Goal: Task Accomplishment & Management: Manage account settings

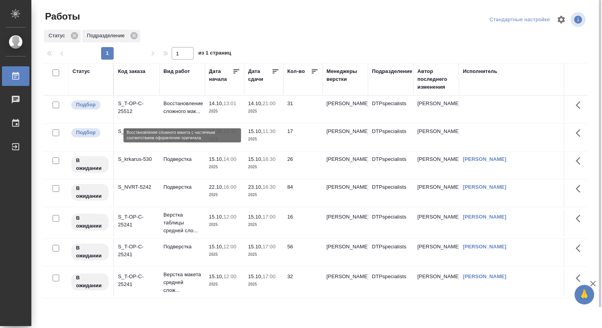
click at [176, 107] on p "Восстановление сложного мак..." at bounding box center [182, 108] width 38 height 16
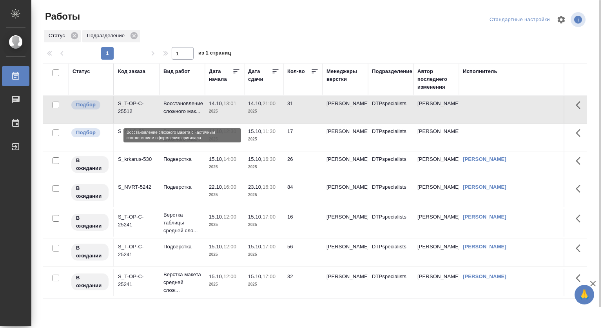
click at [176, 107] on p "Восстановление сложного мак..." at bounding box center [182, 108] width 38 height 16
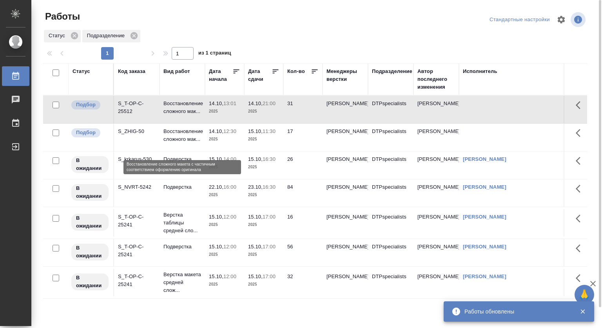
click at [189, 139] on p "Восстановление сложного мак..." at bounding box center [182, 135] width 38 height 16
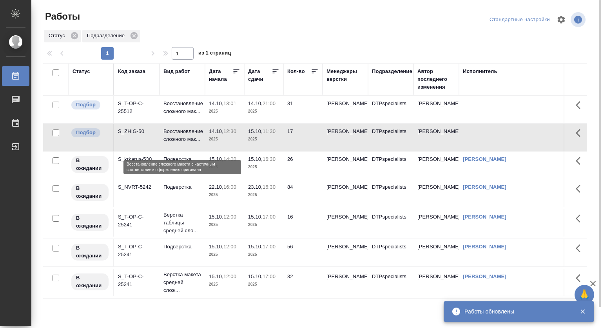
click at [189, 139] on p "Восстановление сложного мак..." at bounding box center [182, 135] width 38 height 16
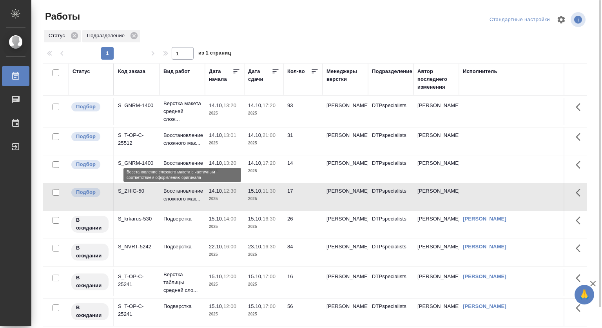
click at [172, 147] on p "Восстановление сложного мак..." at bounding box center [182, 139] width 38 height 16
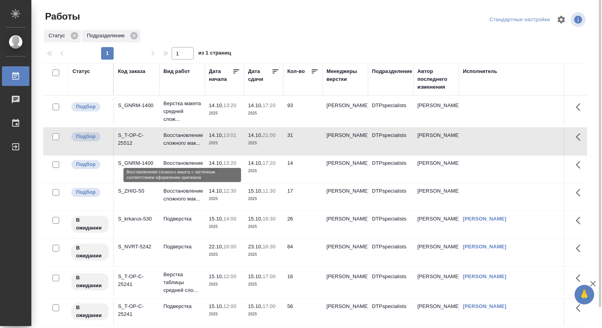
click at [175, 143] on p "Восстановление сложного мак..." at bounding box center [182, 139] width 38 height 16
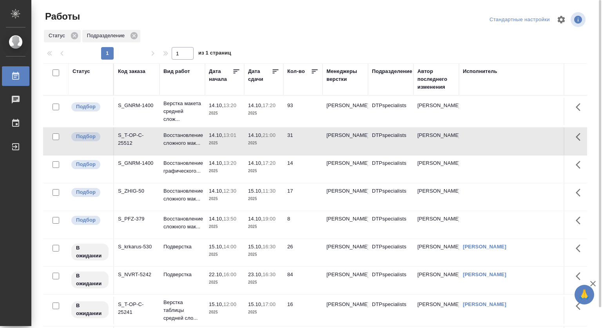
click at [234, 138] on p "13:01" at bounding box center [229, 135] width 13 height 6
click at [220, 221] on p "14.10," at bounding box center [216, 219] width 14 height 6
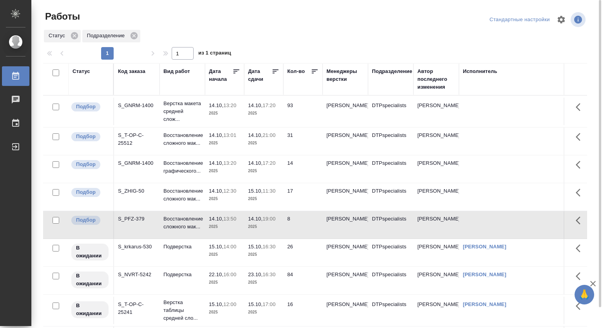
click at [220, 221] on p "14.10," at bounding box center [216, 219] width 14 height 6
click at [168, 139] on p "Восстановление сложного мак..." at bounding box center [182, 139] width 38 height 16
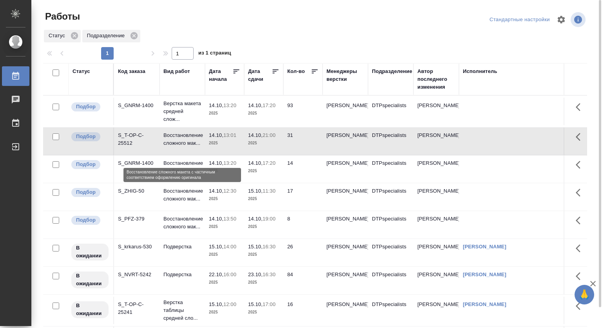
click at [168, 139] on p "Восстановление сложного мак..." at bounding box center [182, 139] width 38 height 16
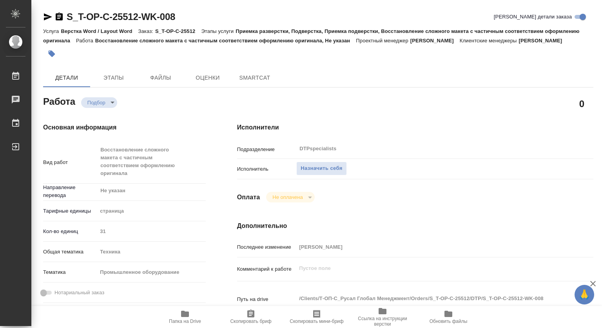
type textarea "x"
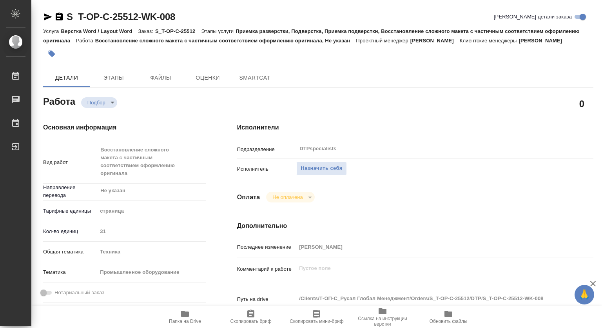
type textarea "x"
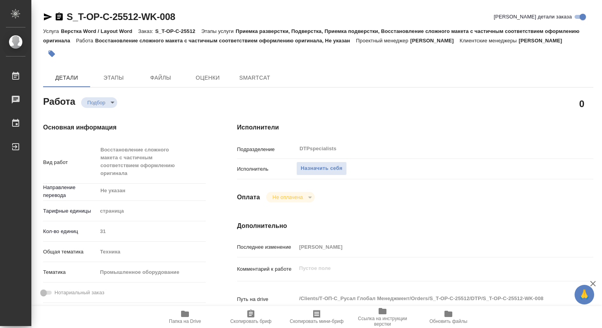
type textarea "x"
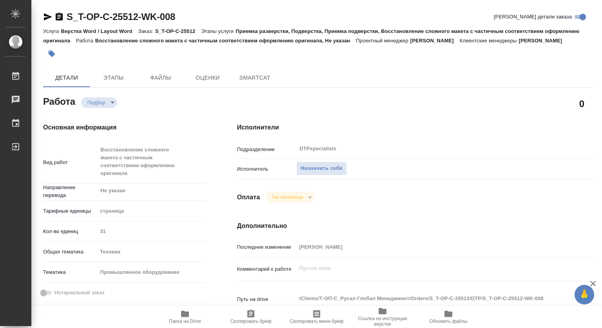
type textarea "x"
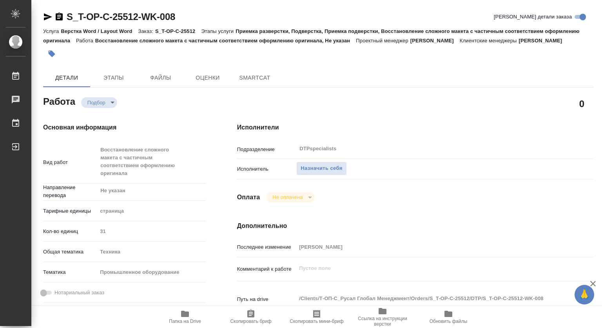
type textarea "x"
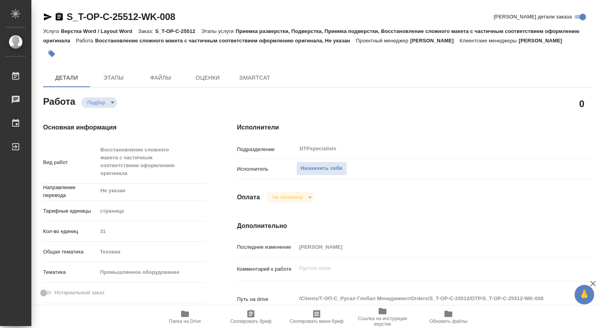
type textarea "x"
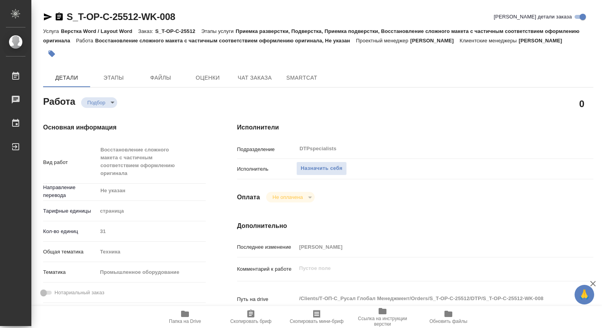
type textarea "x"
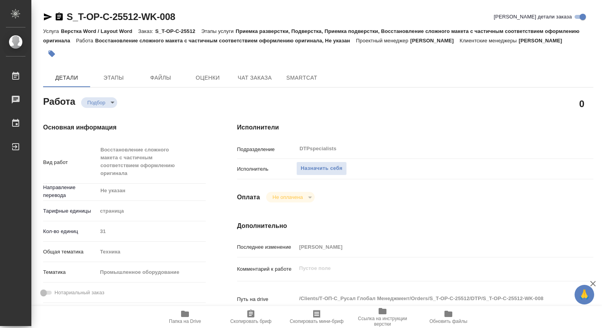
type textarea "x"
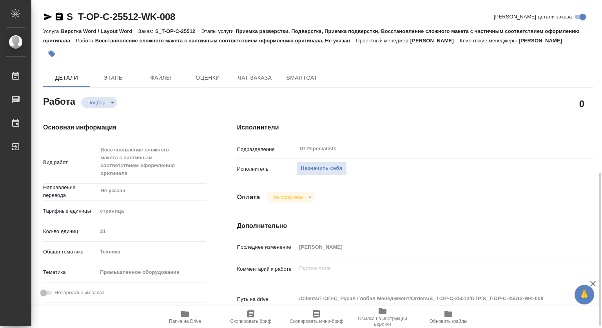
scroll to position [118, 0]
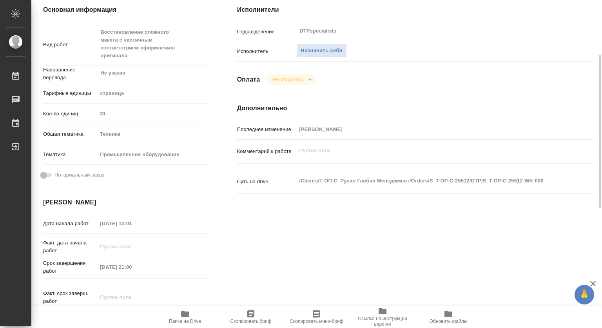
click at [183, 316] on icon "button" at bounding box center [185, 313] width 8 height 6
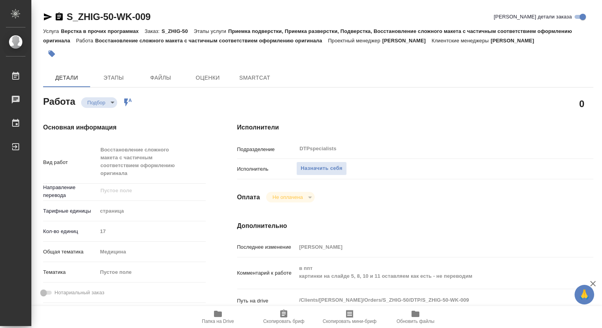
scroll to position [78, 0]
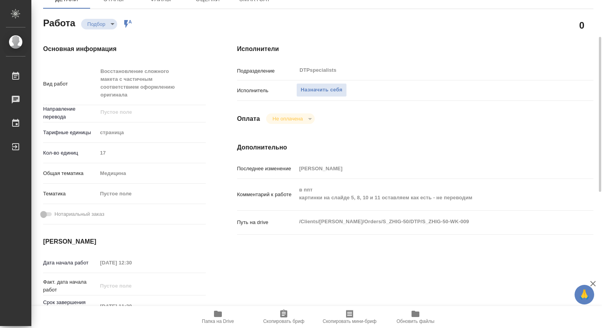
type textarea "x"
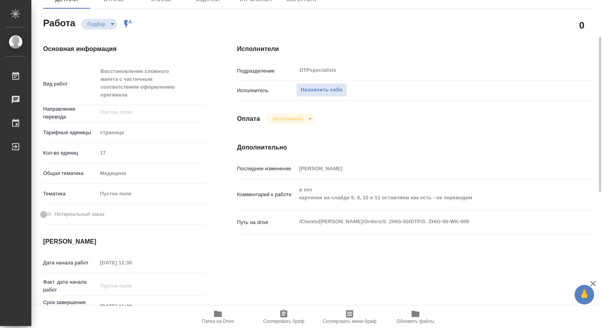
type textarea "x"
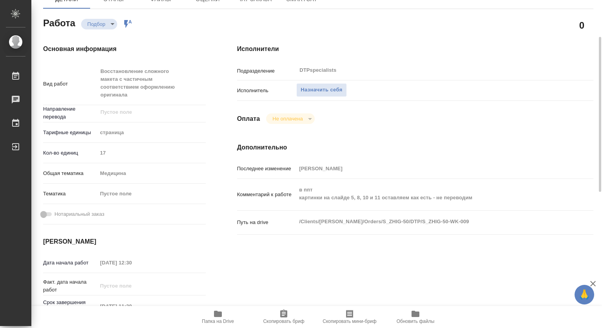
type textarea "x"
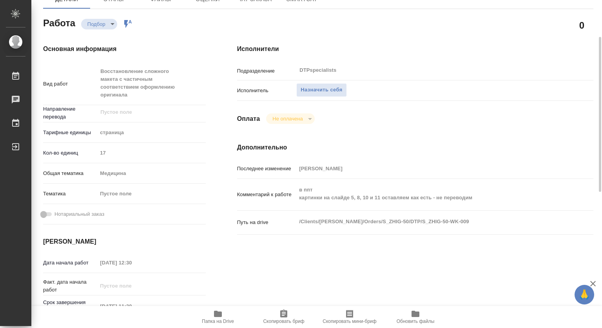
type textarea "x"
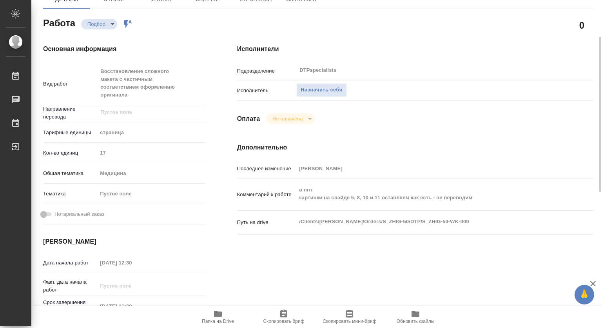
type textarea "x"
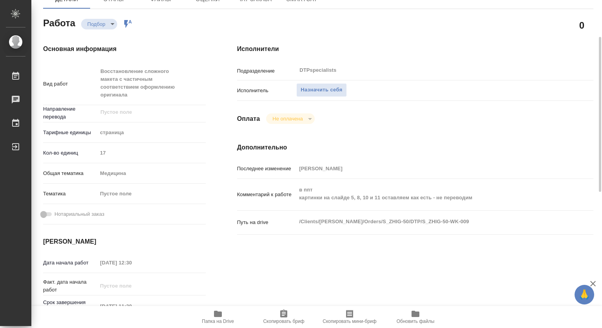
type textarea "x"
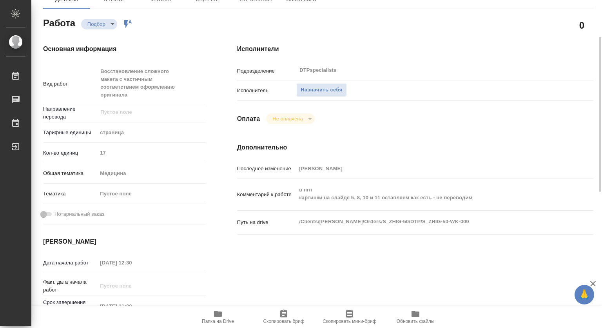
type textarea "x"
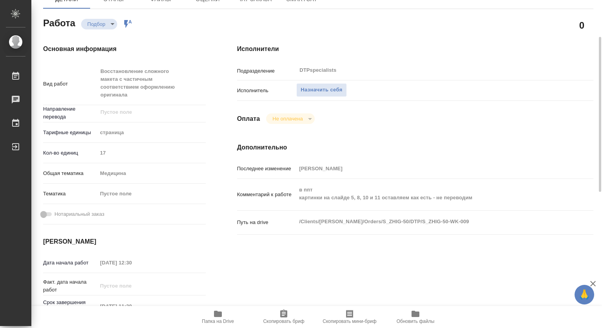
type textarea "x"
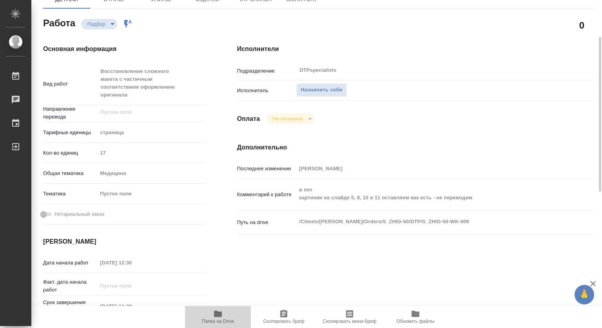
click at [216, 313] on icon "button" at bounding box center [218, 313] width 8 height 6
type textarea "x"
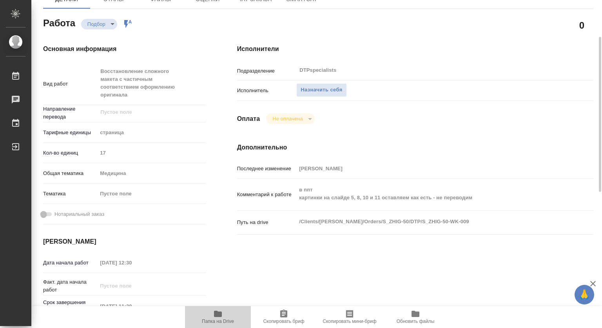
type textarea "x"
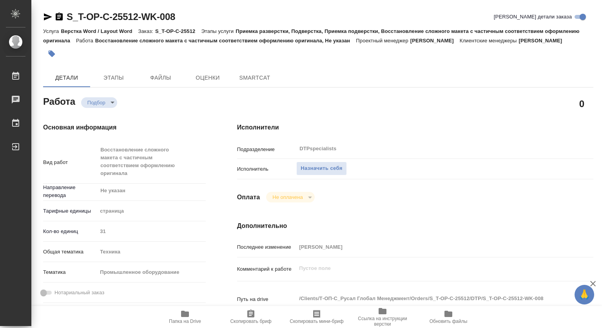
type textarea "x"
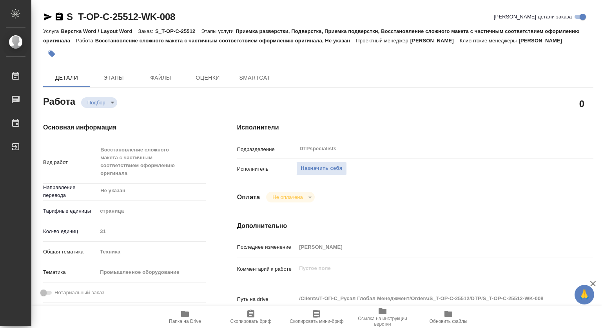
type textarea "x"
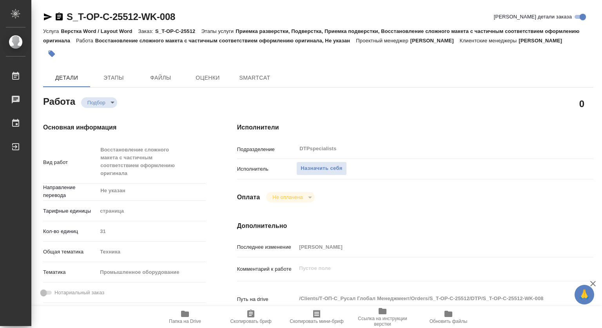
type textarea "x"
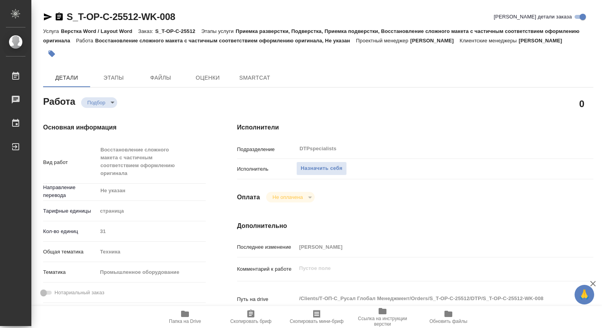
type textarea "x"
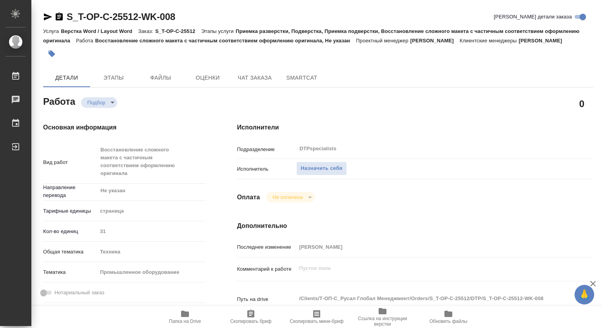
type textarea "x"
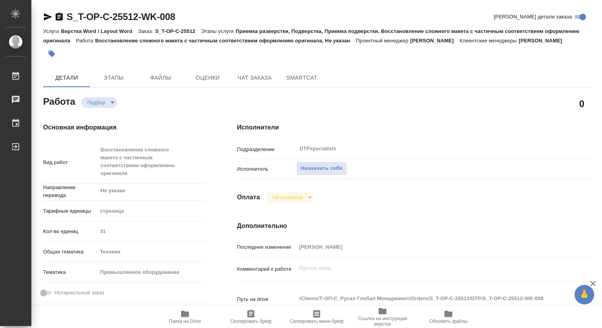
type textarea "x"
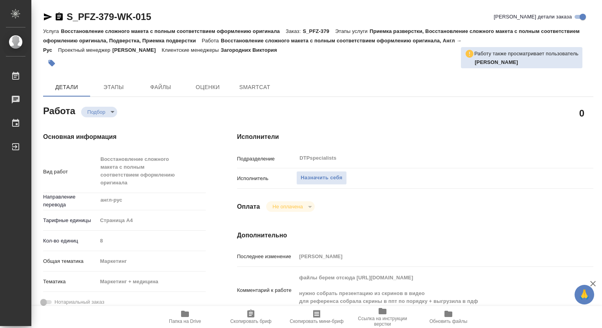
type textarea "x"
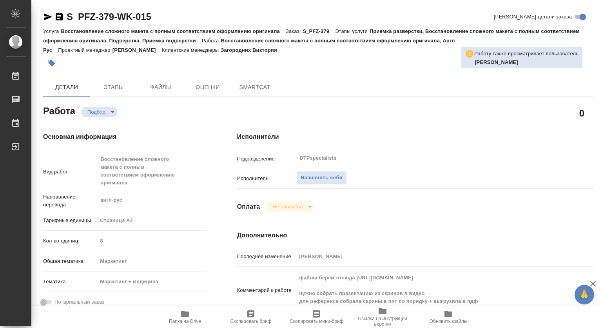
type textarea "x"
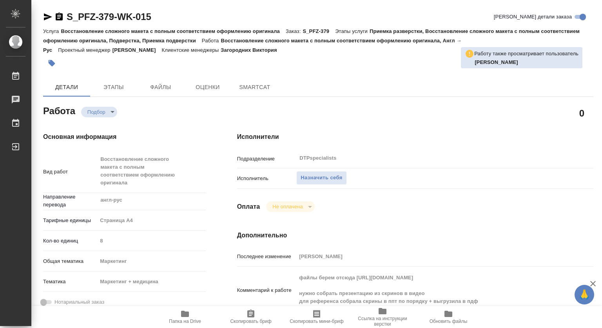
type textarea "x"
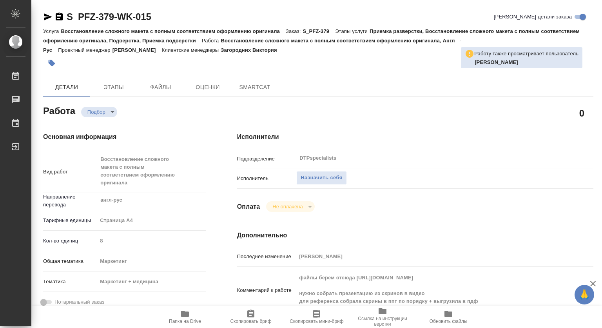
type textarea "x"
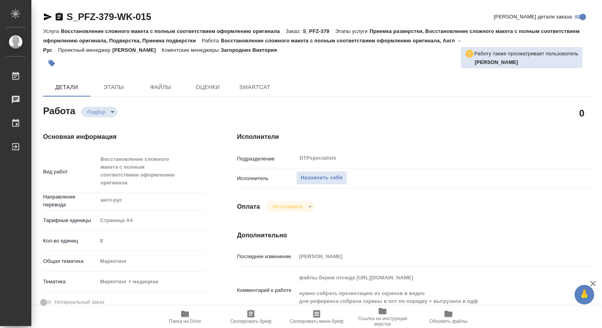
type textarea "x"
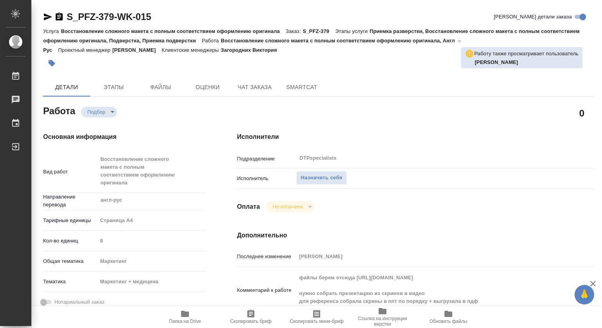
type textarea "x"
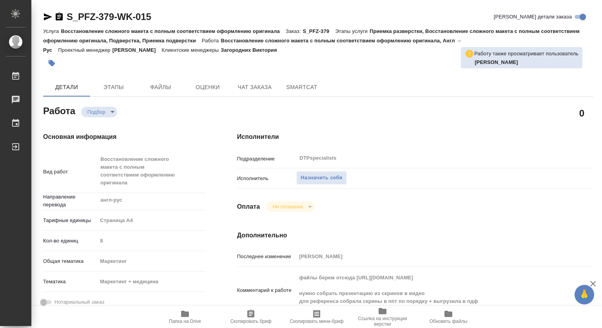
type textarea "x"
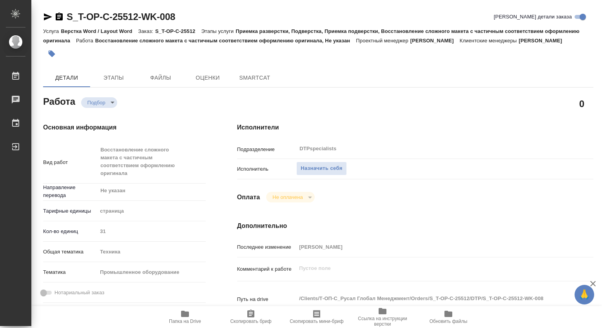
type textarea "x"
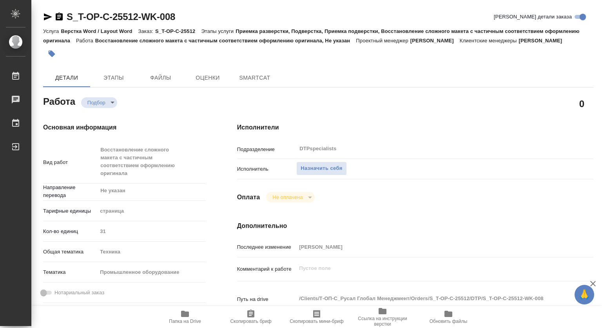
type textarea "x"
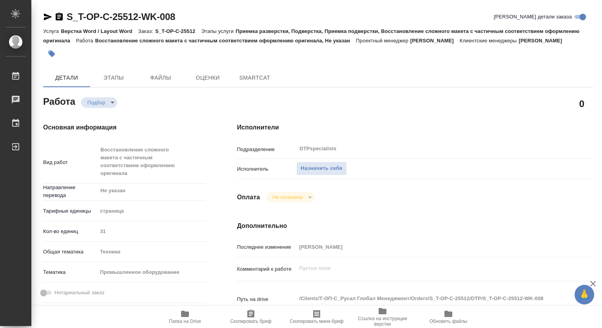
type textarea "x"
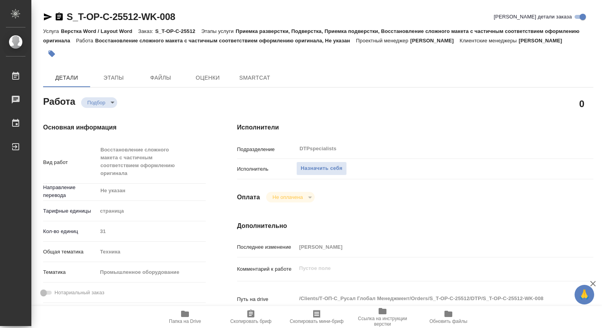
type textarea "x"
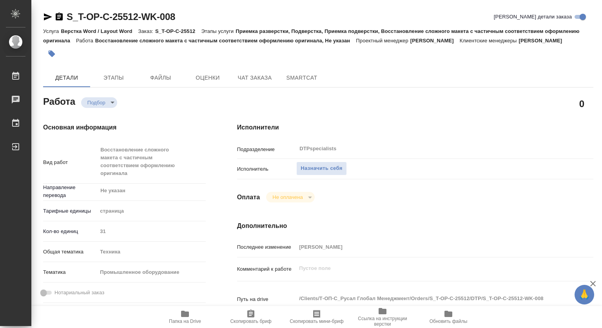
click at [188, 315] on icon "button" at bounding box center [185, 313] width 8 height 6
type textarea "x"
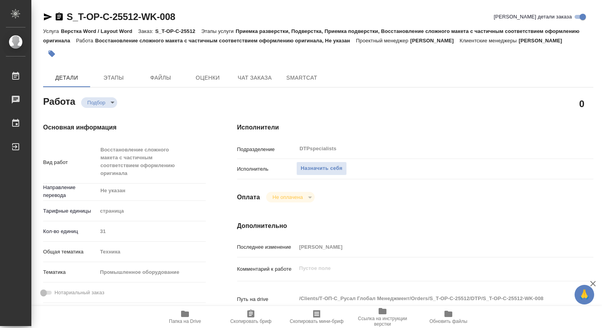
type textarea "x"
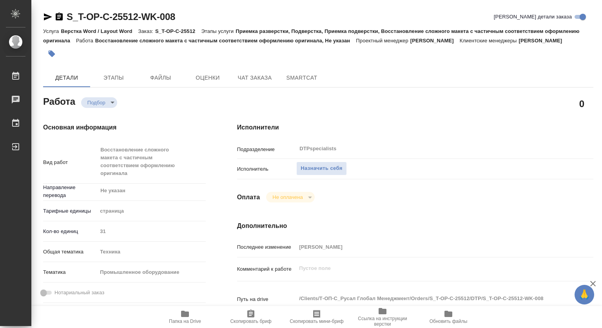
type textarea "x"
click at [317, 173] on span "Назначить себя" at bounding box center [322, 168] width 42 height 9
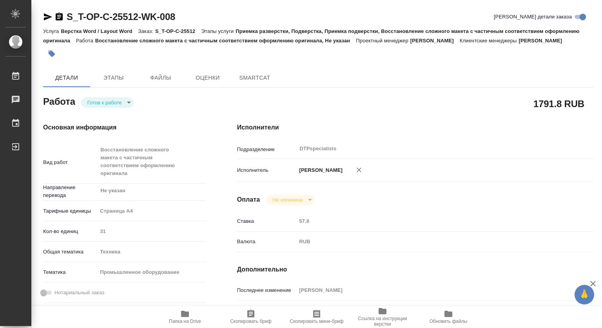
type textarea "x"
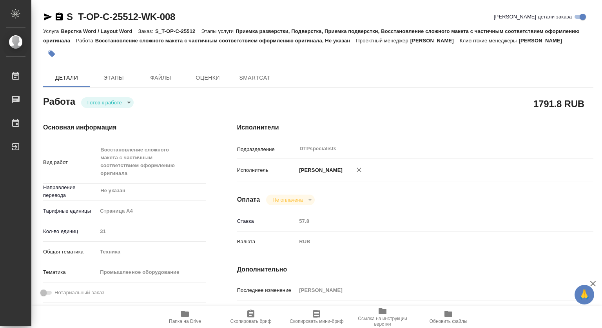
type textarea "x"
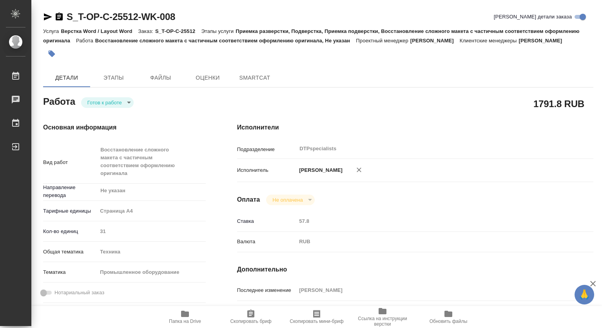
type textarea "x"
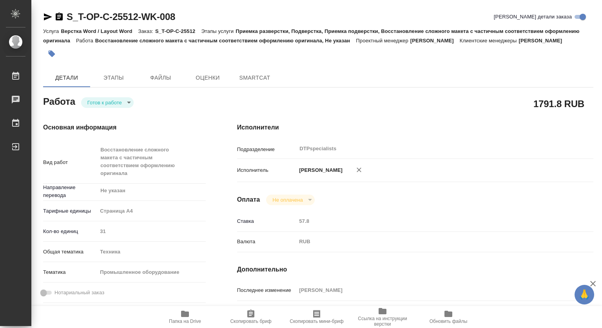
type textarea "x"
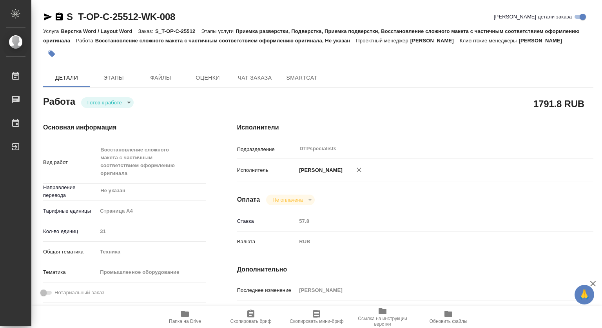
type textarea "x"
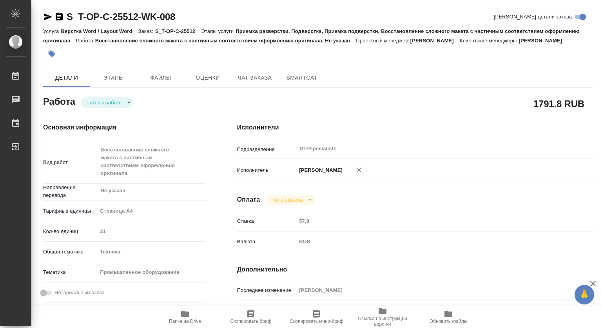
type textarea "x"
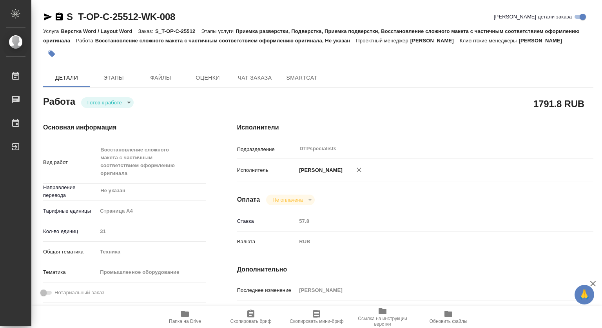
click at [109, 112] on body "🙏 .cls-1 fill:#fff; AWATERA Kovtun Svetlana Работы 0 Чаты График Выйти S_T-OP-C…" at bounding box center [301, 164] width 602 height 328
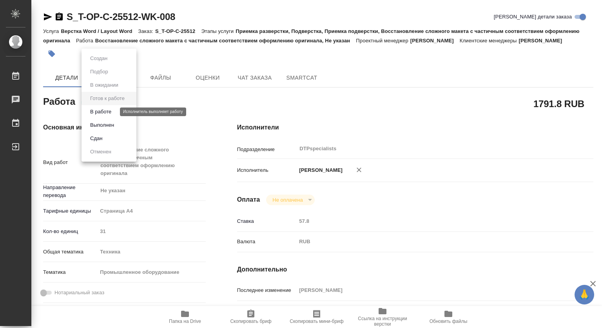
click at [104, 112] on button "В работе" at bounding box center [101, 111] width 26 height 9
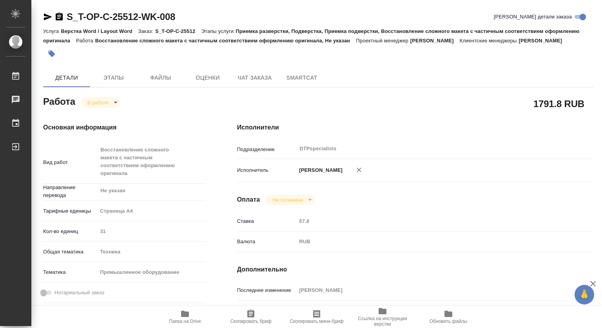
type textarea "x"
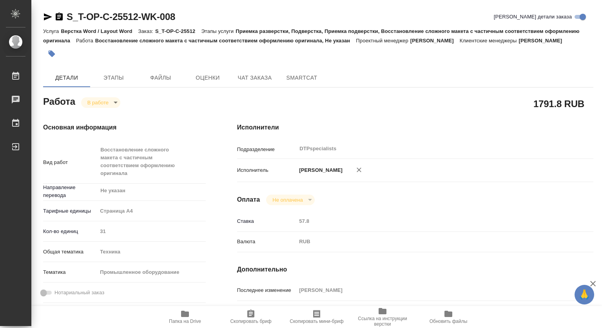
type textarea "x"
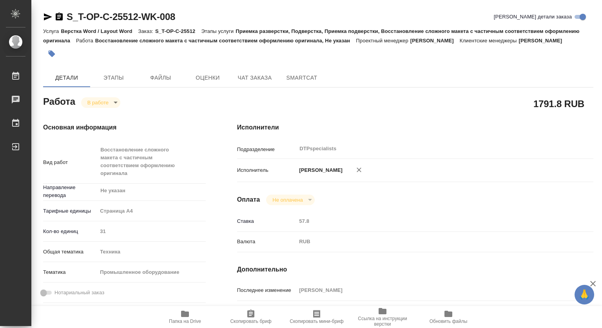
type textarea "x"
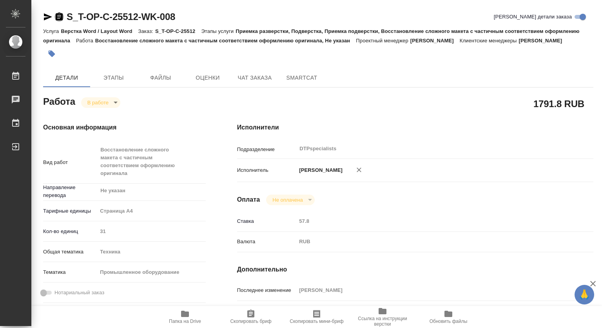
click at [60, 17] on icon "button" at bounding box center [59, 17] width 7 height 8
